Goal: Use online tool/utility: Utilize a website feature to perform a specific function

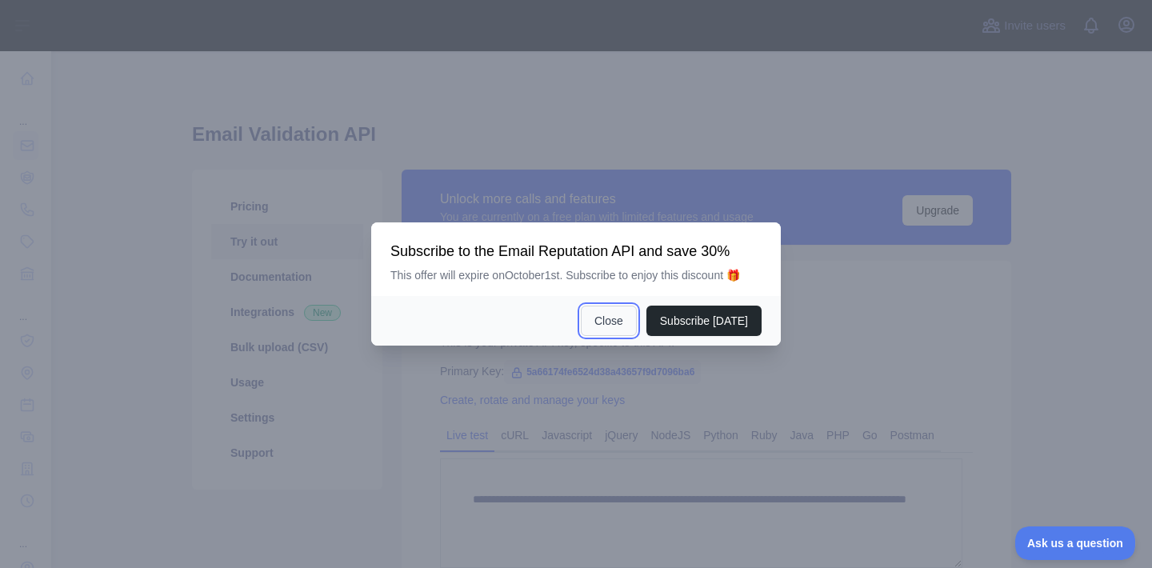
click at [613, 326] on button "Close" at bounding box center [609, 321] width 56 height 30
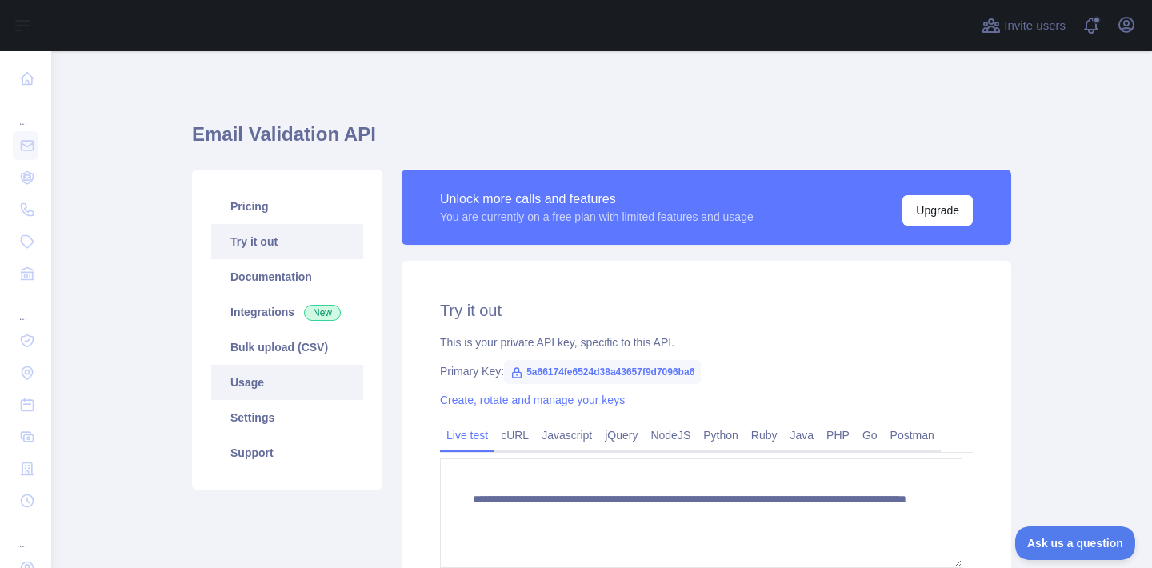
click at [246, 400] on link "Usage" at bounding box center [287, 382] width 152 height 35
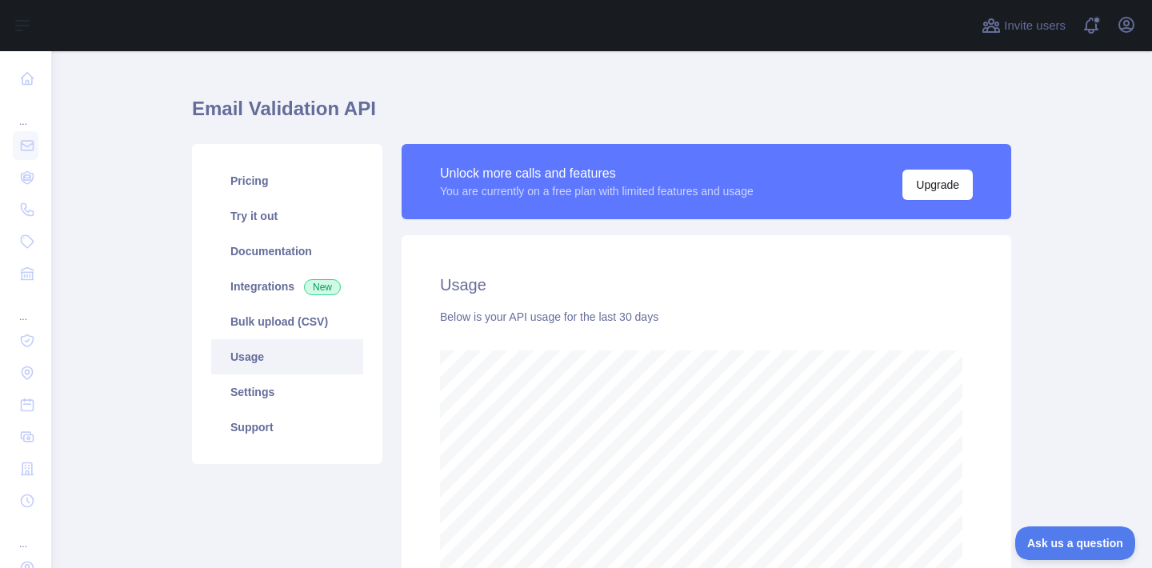
scroll to position [2, 0]
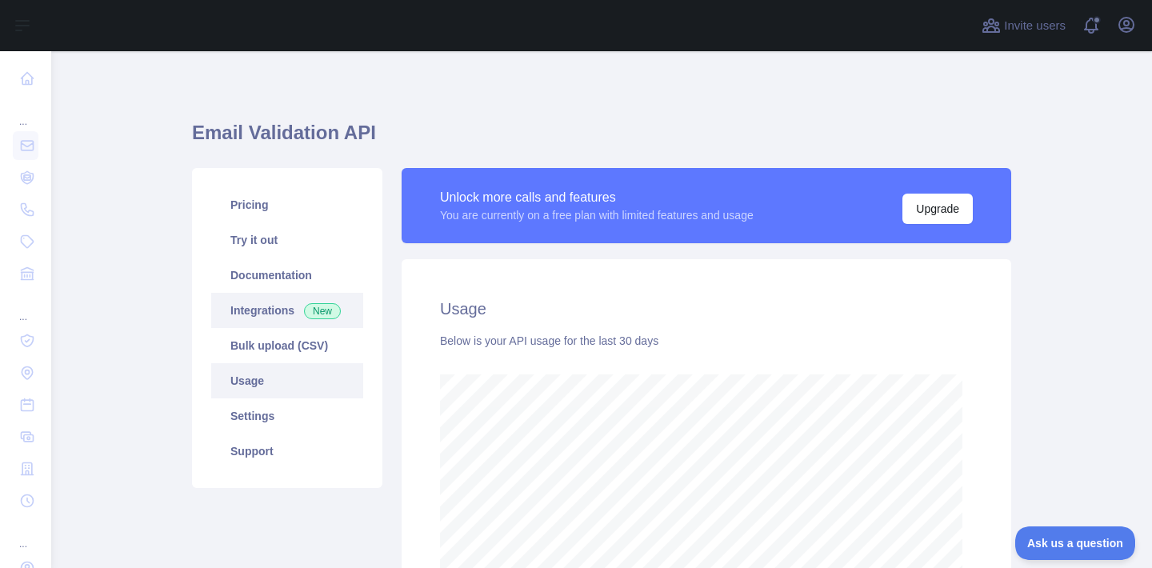
click at [294, 328] on link "Integrations New" at bounding box center [287, 310] width 152 height 35
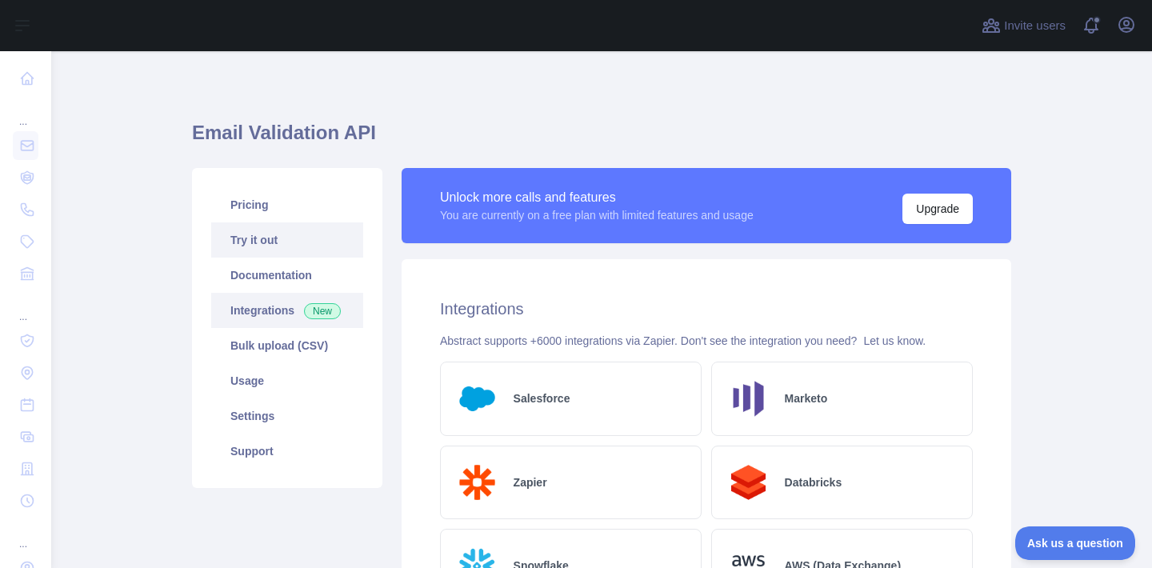
click at [278, 258] on link "Try it out" at bounding box center [287, 239] width 152 height 35
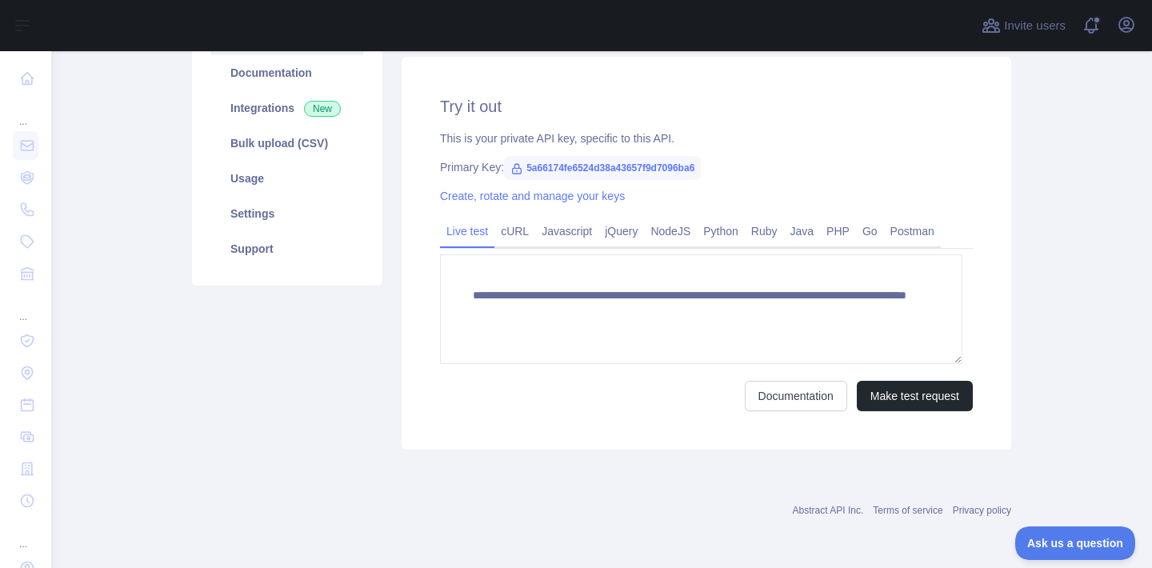
scroll to position [231, 0]
click at [856, 244] on link "PHP" at bounding box center [838, 231] width 36 height 26
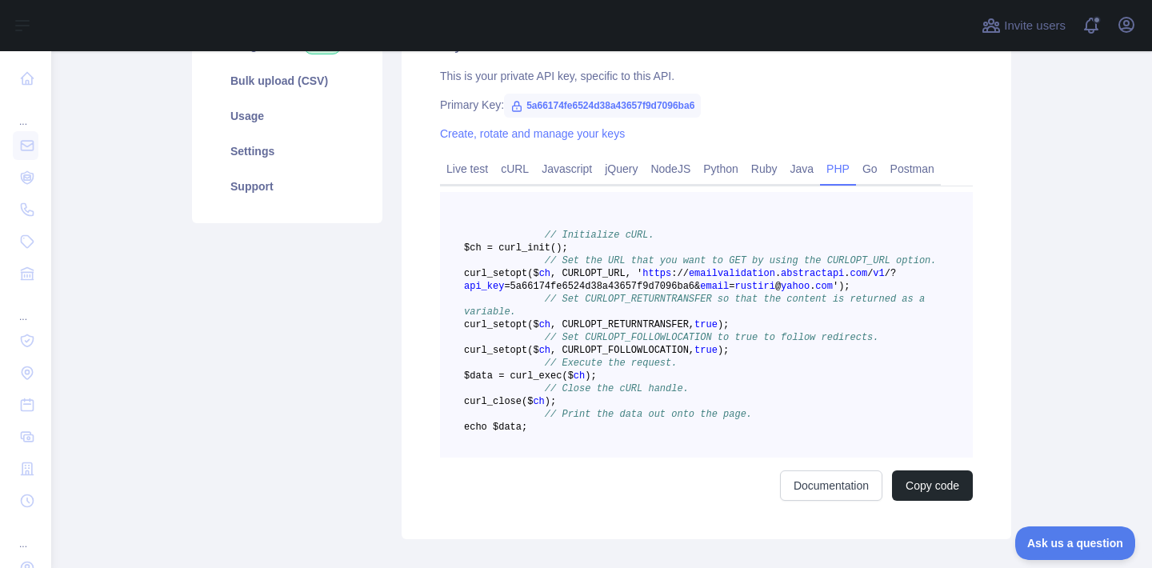
scroll to position [265, 0]
click at [469, 183] on link "Live test" at bounding box center [467, 171] width 54 height 26
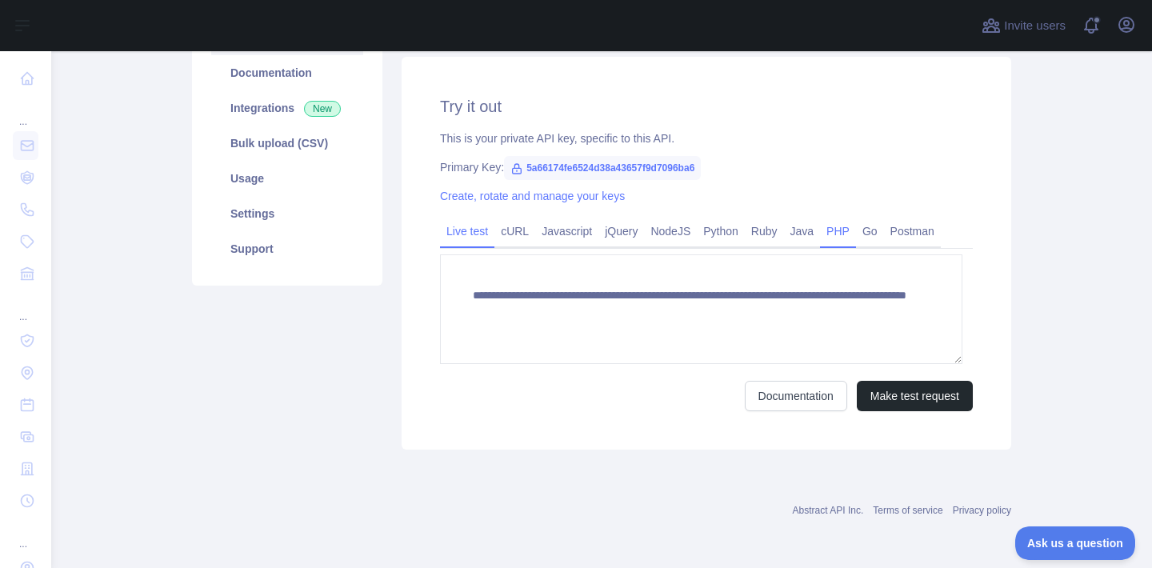
click at [856, 226] on link "PHP" at bounding box center [838, 231] width 36 height 26
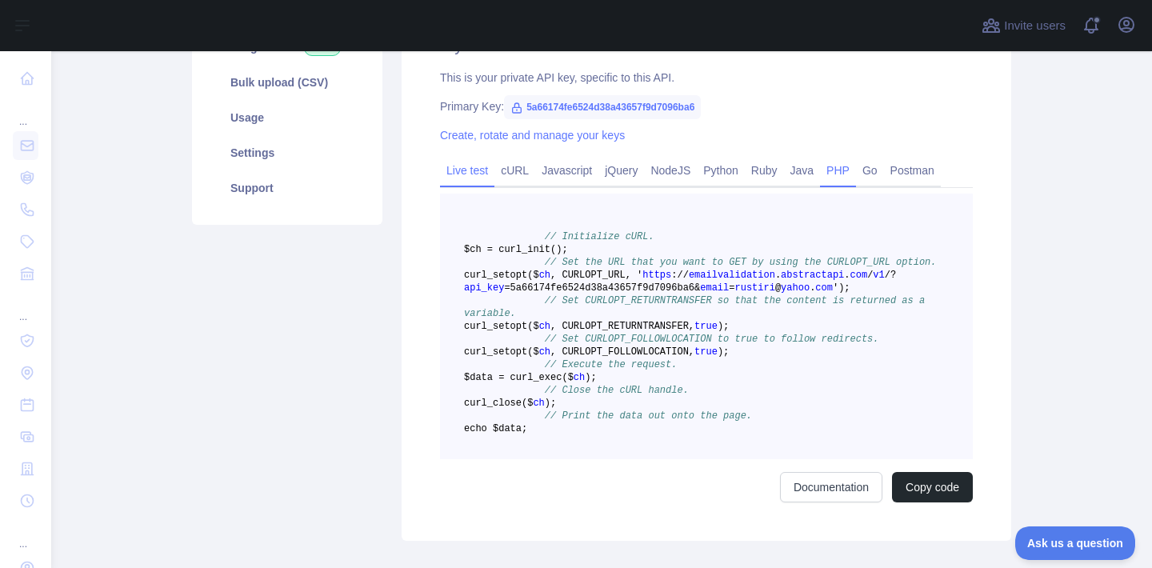
click at [467, 183] on link "Live test" at bounding box center [467, 171] width 54 height 26
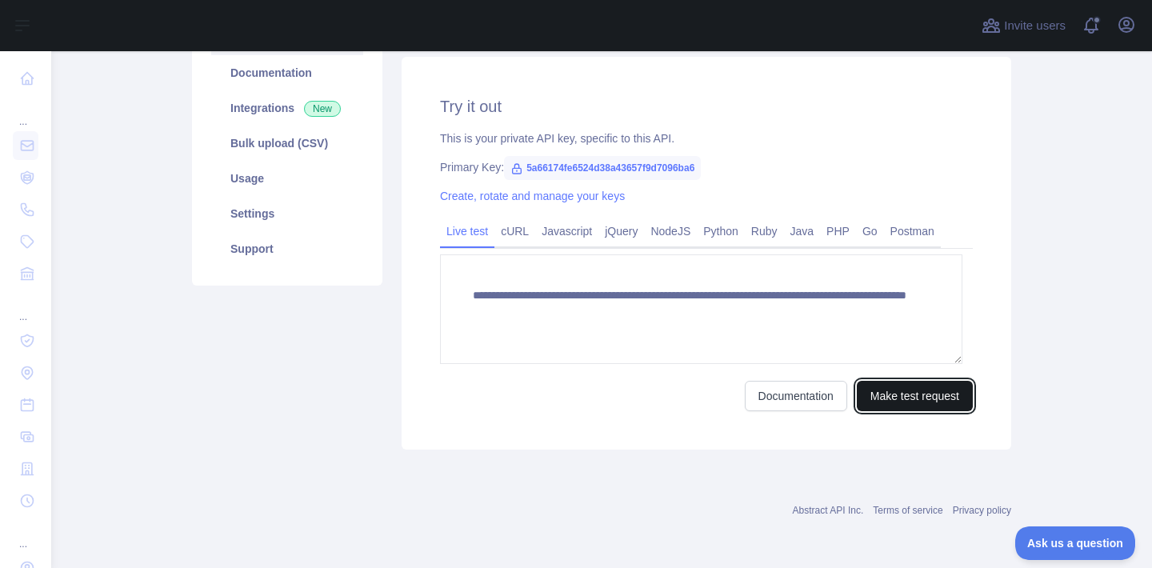
click at [915, 390] on button "Make test request" at bounding box center [915, 396] width 116 height 30
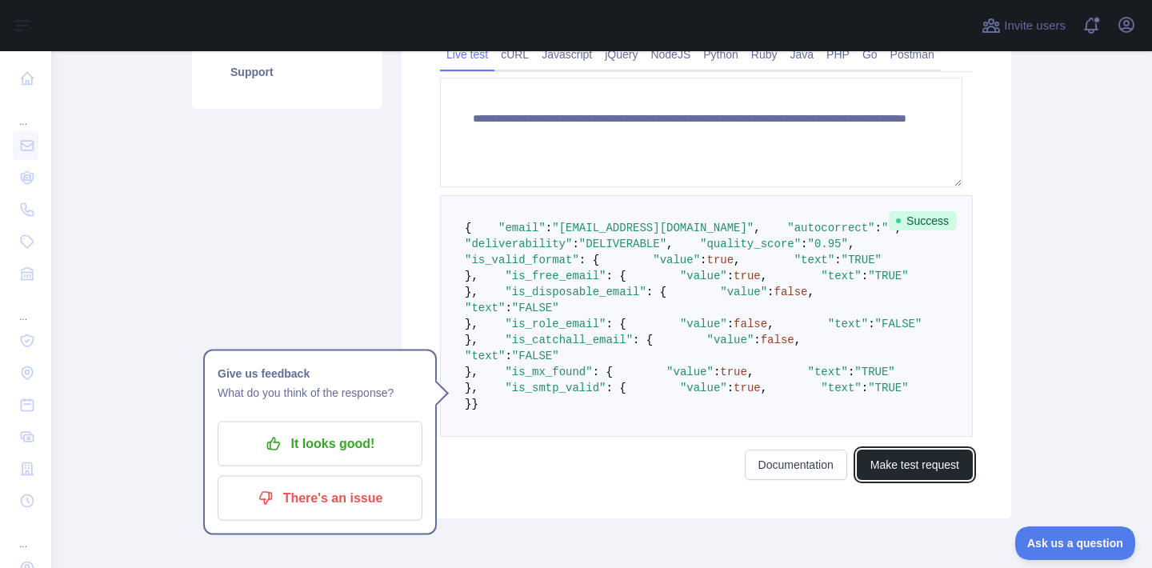
scroll to position [382, 0]
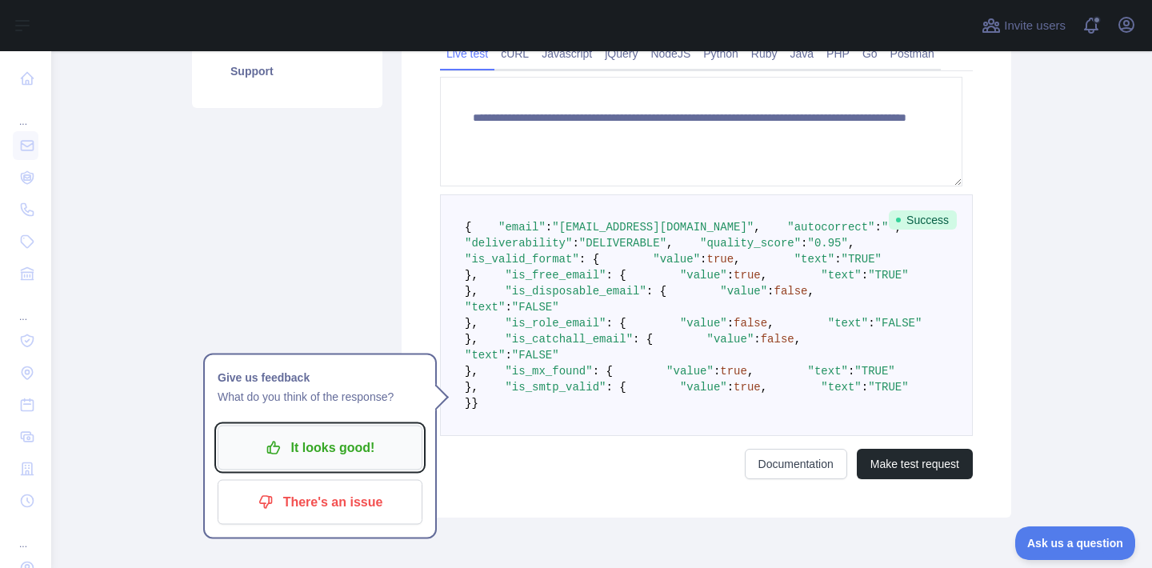
click at [322, 461] on p "It looks good!" at bounding box center [320, 447] width 181 height 27
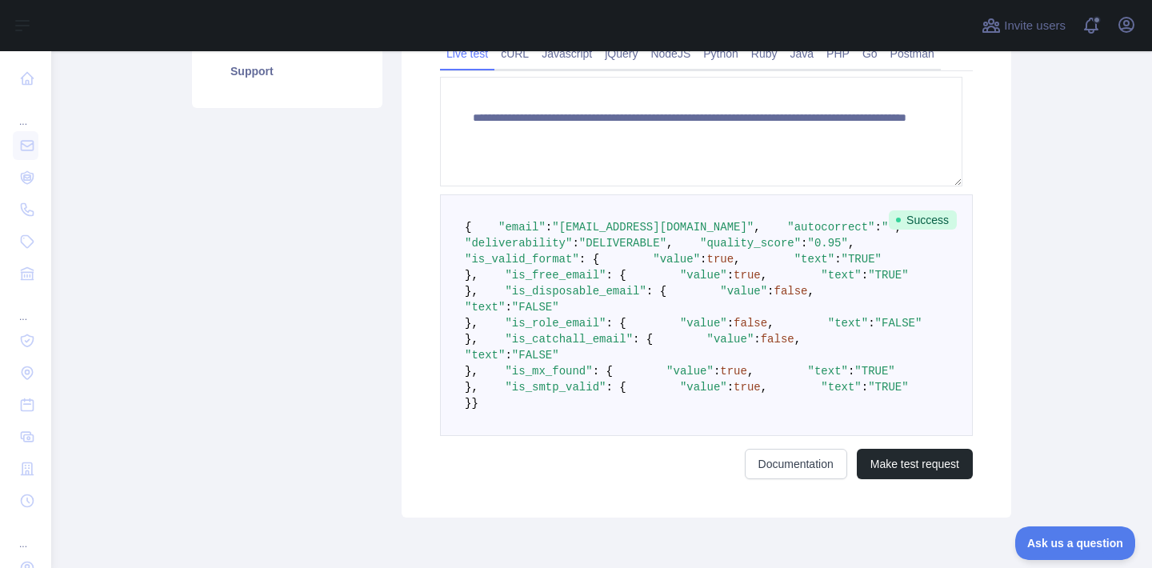
scroll to position [324, 0]
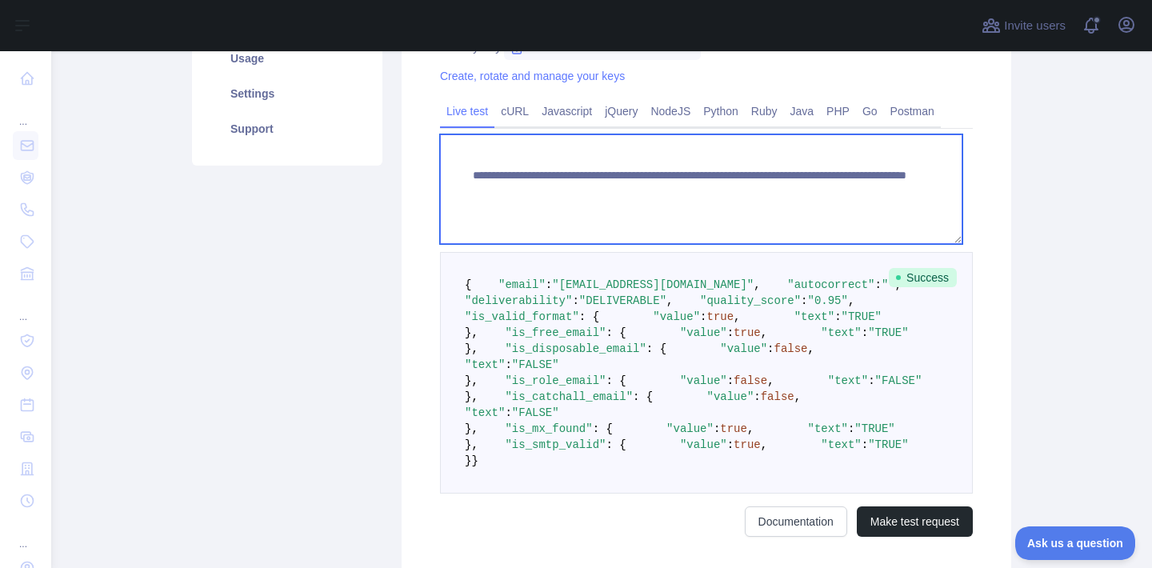
drag, startPoint x: 539, startPoint y: 251, endPoint x: 767, endPoint y: 252, distance: 228.0
click at [767, 244] on textarea "**********" at bounding box center [701, 189] width 522 height 110
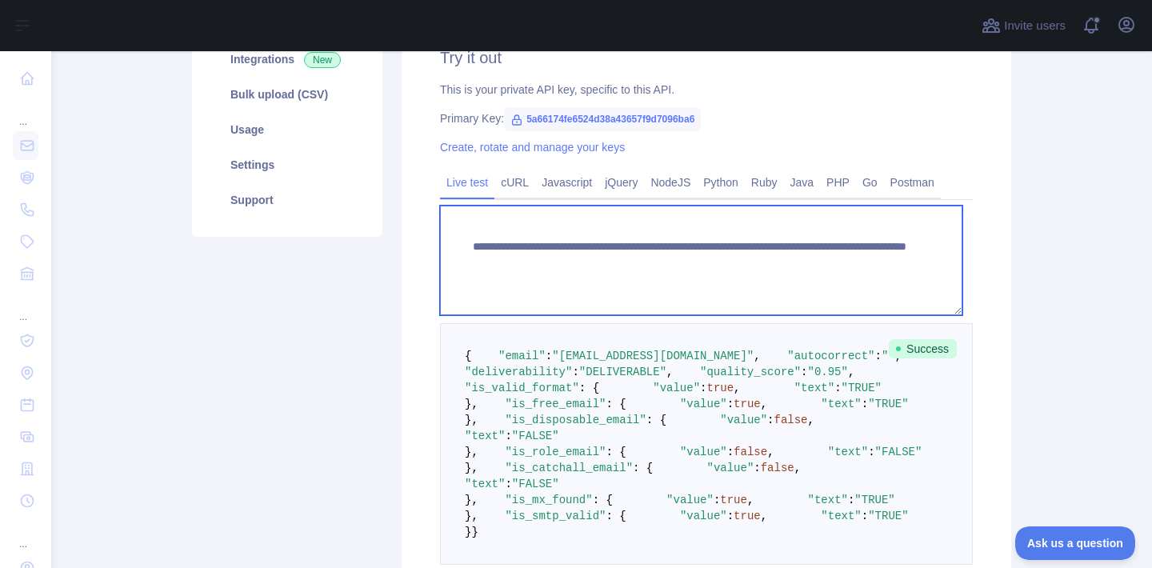
scroll to position [292, 0]
